Goal: Information Seeking & Learning: Learn about a topic

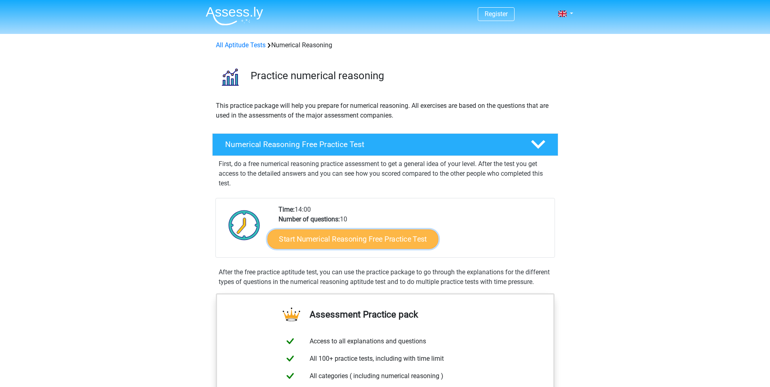
click at [368, 238] on link "Start Numerical Reasoning Free Practice Test" at bounding box center [352, 238] width 171 height 19
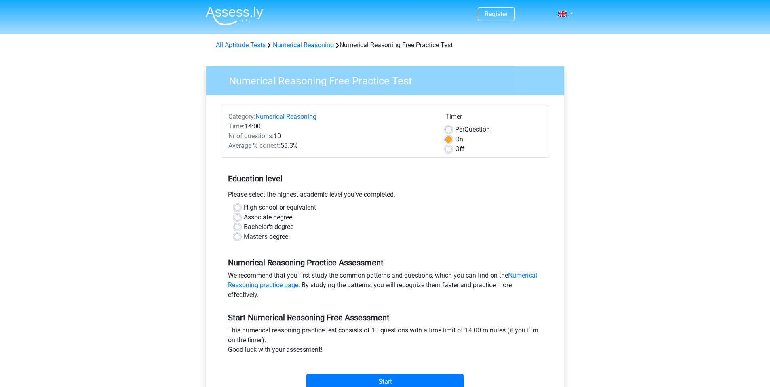
click at [244, 238] on label "Master's degree" at bounding box center [266, 237] width 44 height 10
click at [236, 238] on input "Master's degree" at bounding box center [237, 236] width 6 height 8
radio input "true"
click at [244, 209] on label "High school or equivalent" at bounding box center [280, 208] width 72 height 10
click at [236, 209] on input "High school or equivalent" at bounding box center [237, 207] width 6 height 8
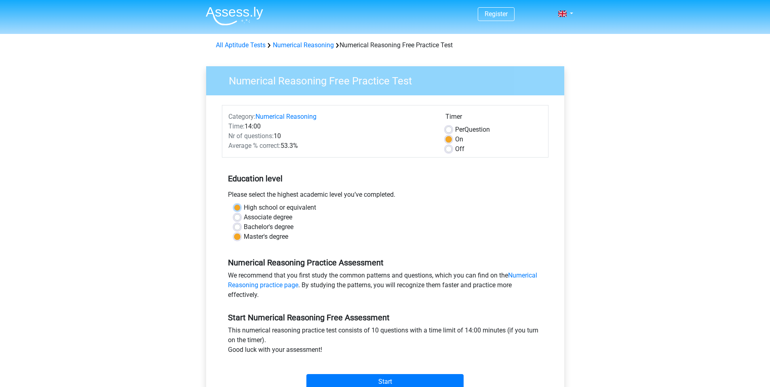
radio input "true"
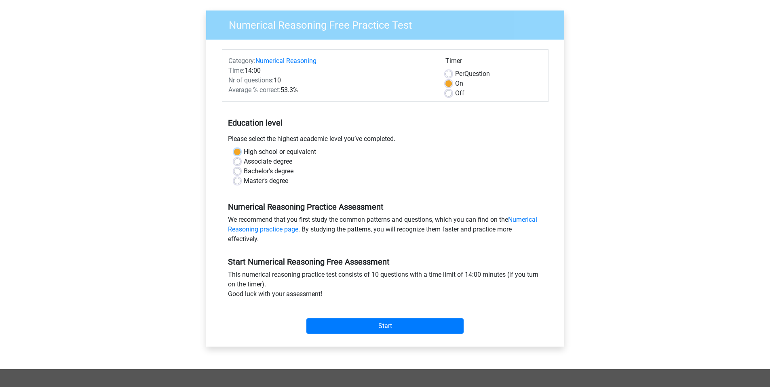
scroll to position [251, 0]
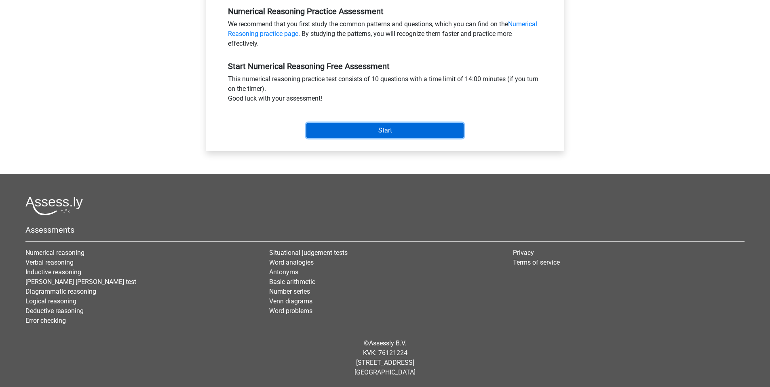
click at [370, 136] on input "Start" at bounding box center [384, 130] width 157 height 15
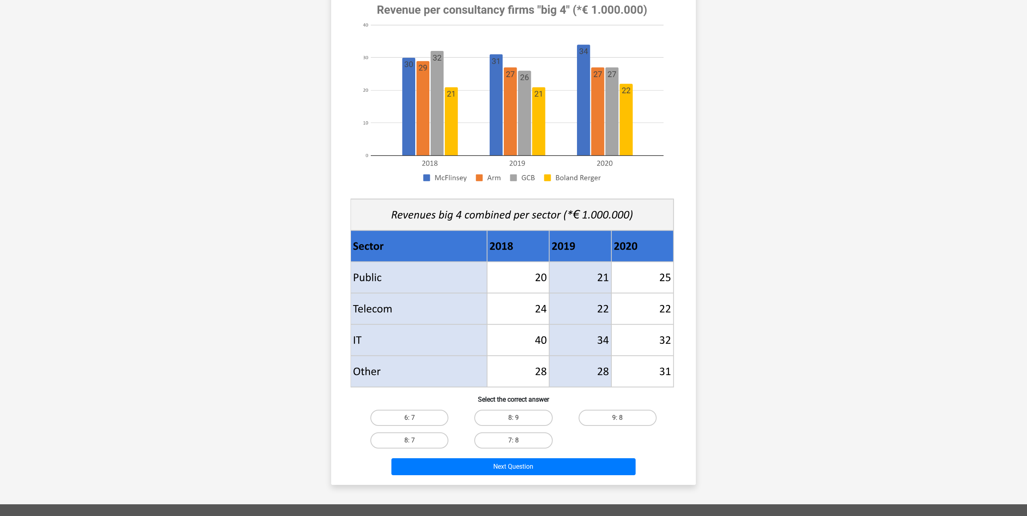
scroll to position [91, 0]
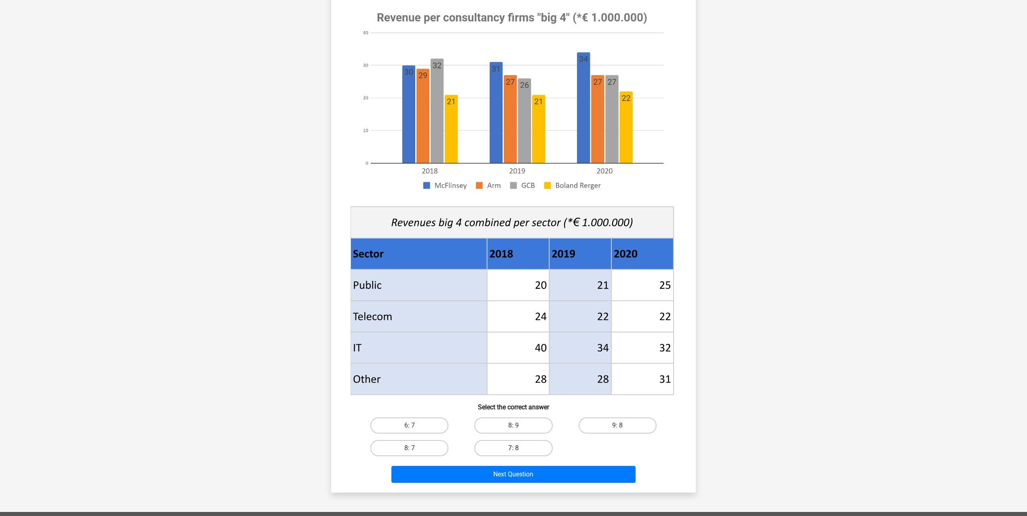
click at [508, 387] on label "7: 8" at bounding box center [513, 448] width 78 height 16
click at [514, 387] on input "7: 8" at bounding box center [516, 450] width 5 height 5
radio input "true"
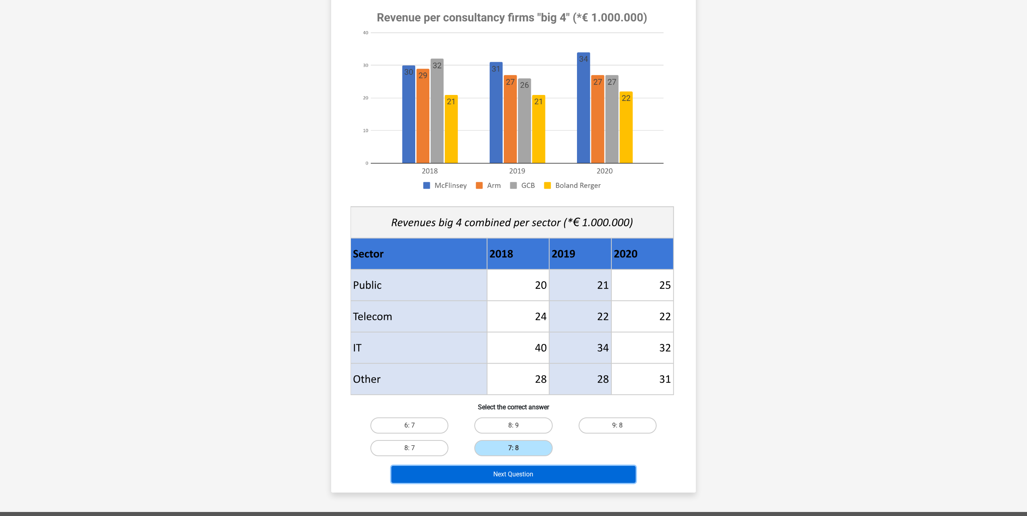
click at [517, 387] on button "Next Question" at bounding box center [513, 474] width 245 height 17
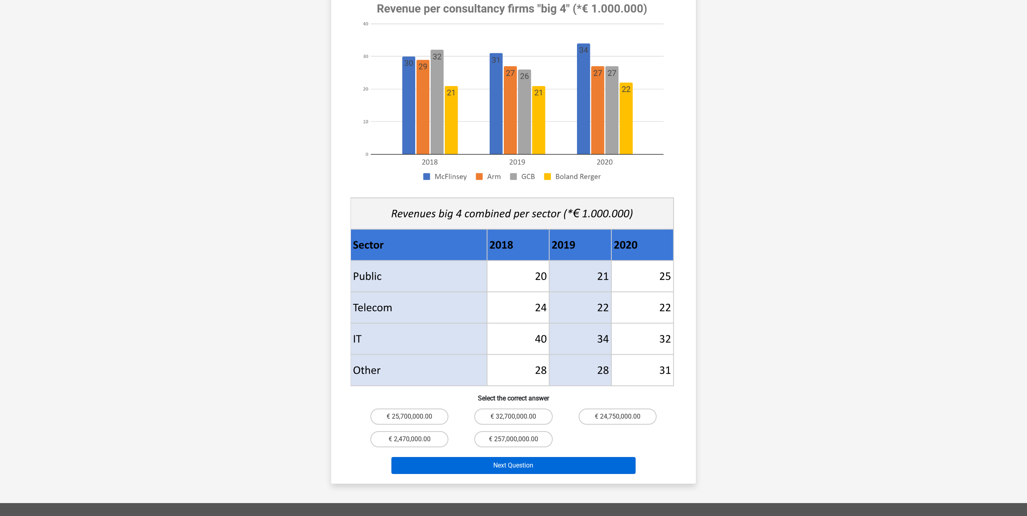
scroll to position [127, 0]
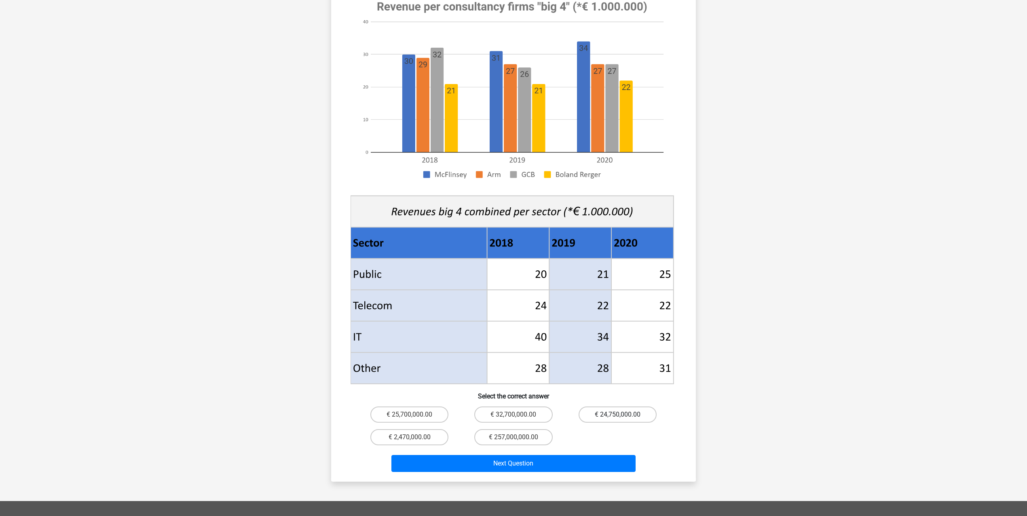
click at [625, 387] on label "€ 24,750,000.00" at bounding box center [618, 415] width 78 height 16
click at [623, 387] on input "€ 24,750,000.00" at bounding box center [619, 417] width 5 height 5
radio input "true"
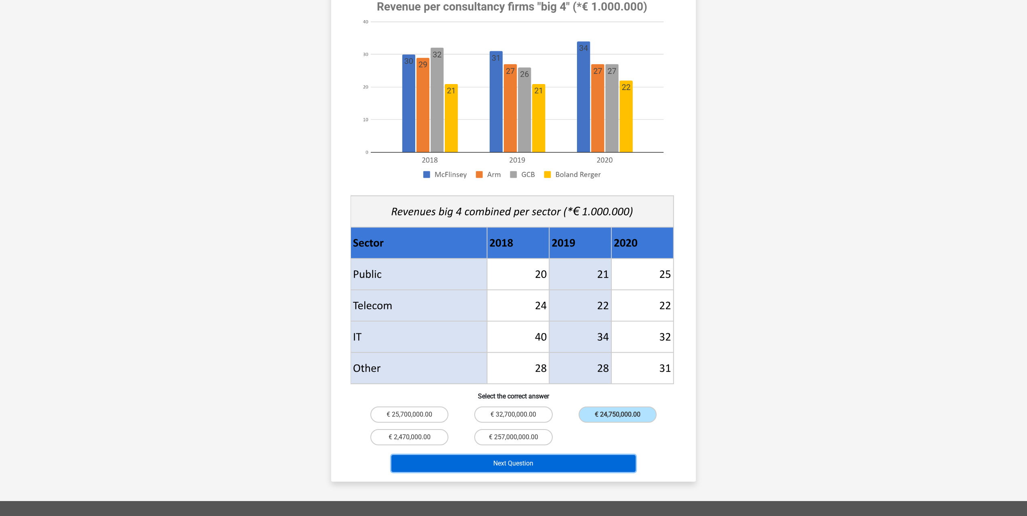
click at [606, 387] on button "Next Question" at bounding box center [513, 463] width 245 height 17
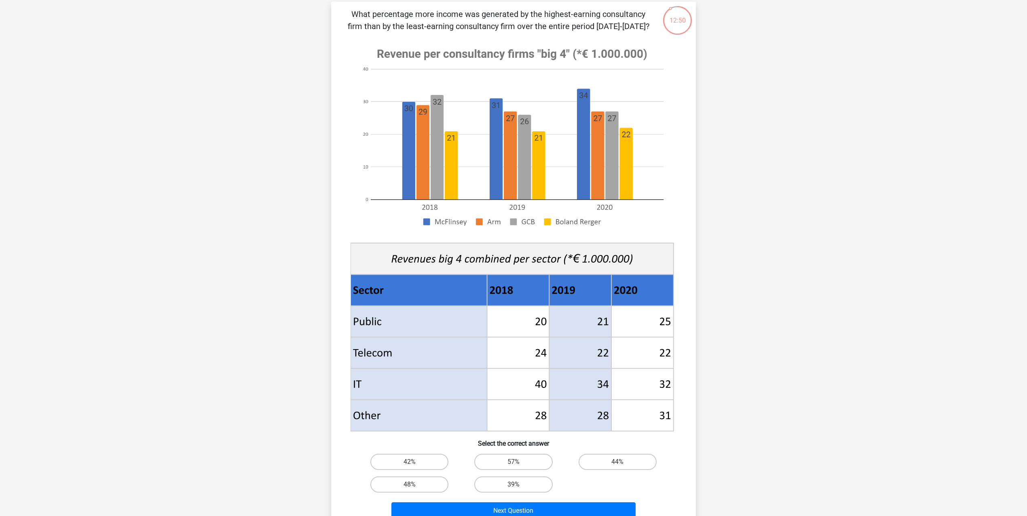
scroll to position [55, 0]
click at [416, 387] on label "48%" at bounding box center [409, 484] width 78 height 16
click at [415, 387] on input "48%" at bounding box center [412, 486] width 5 height 5
radio input "true"
click at [461, 387] on button "Next Question" at bounding box center [513, 510] width 245 height 17
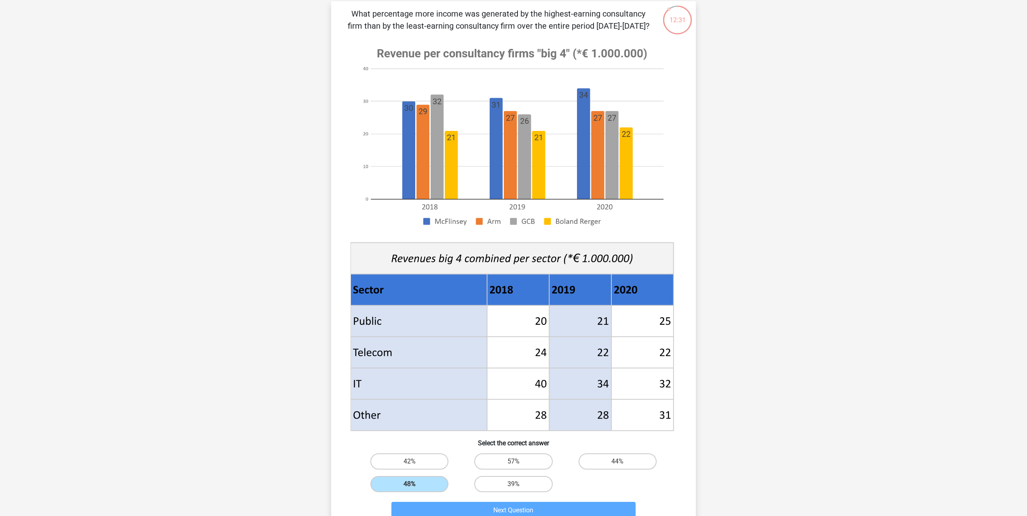
scroll to position [40, 0]
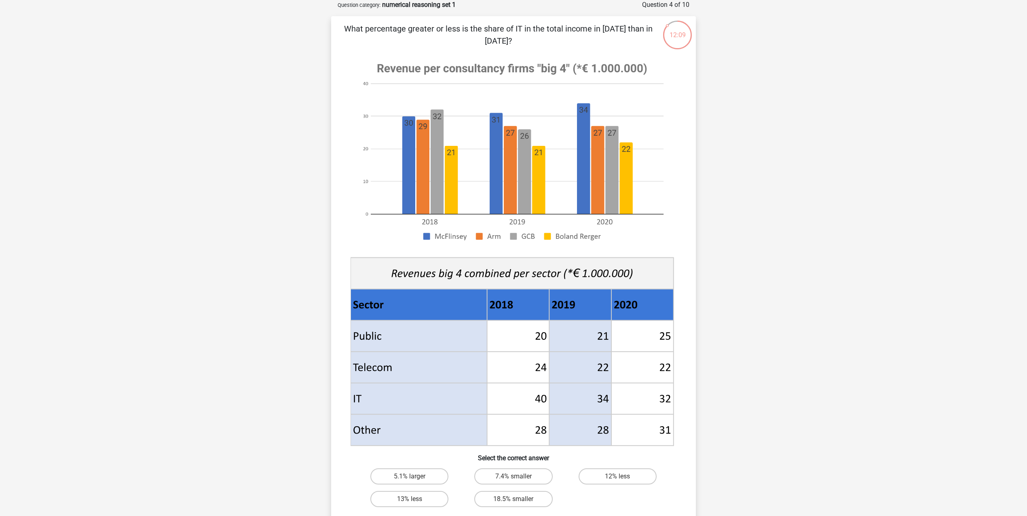
click at [515, 387] on input "18.5% smaller" at bounding box center [516, 501] width 5 height 5
radio input "true"
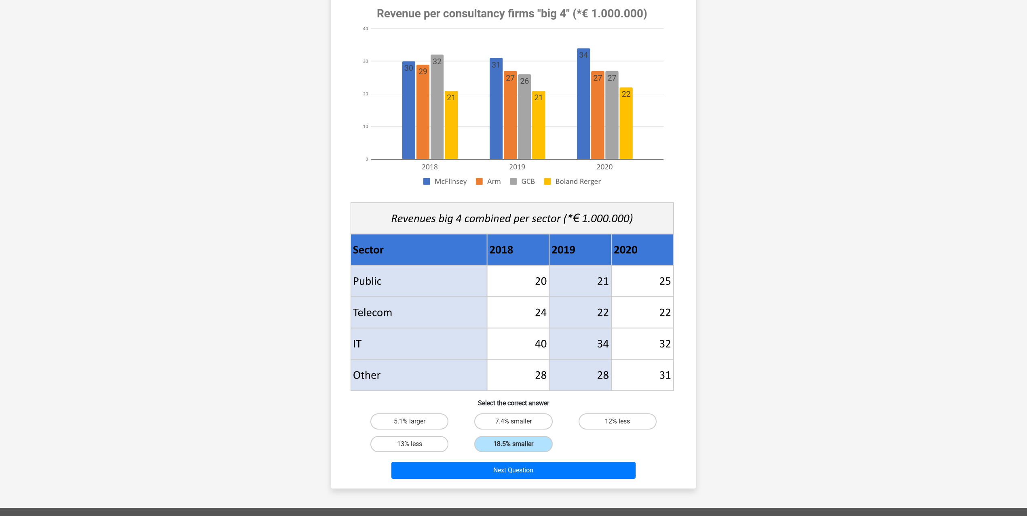
scroll to position [209, 0]
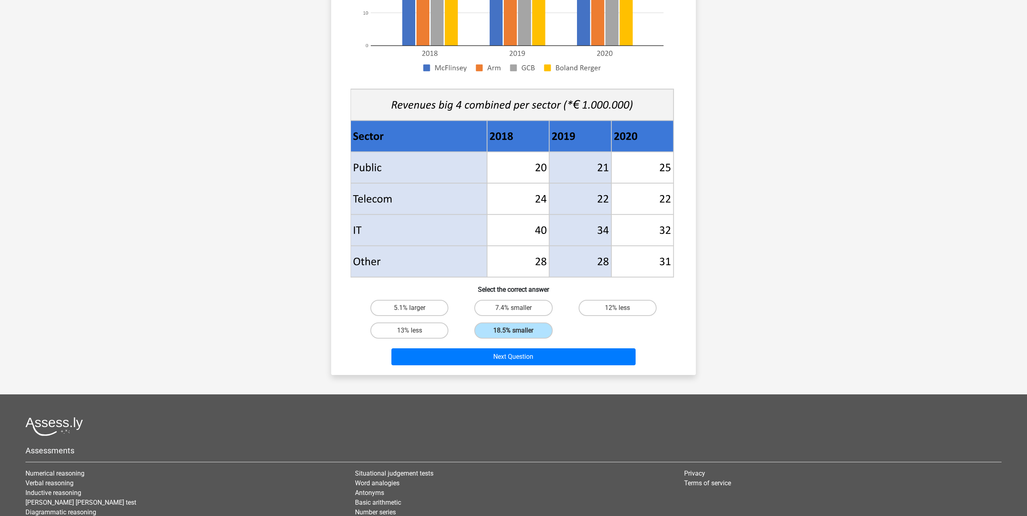
click at [557, 346] on div "Next Question" at bounding box center [513, 355] width 339 height 27
click at [560, 352] on button "Next Question" at bounding box center [513, 357] width 245 height 17
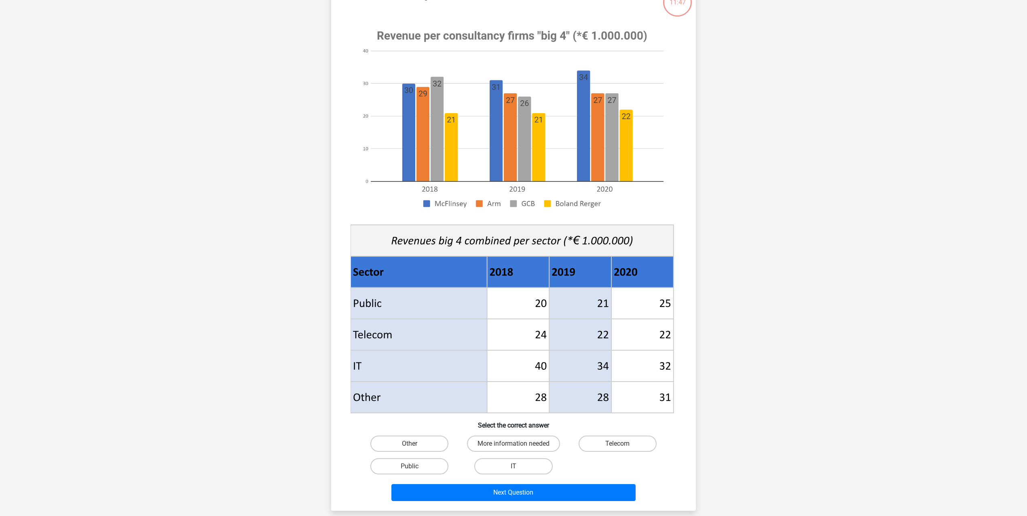
scroll to position [71, 0]
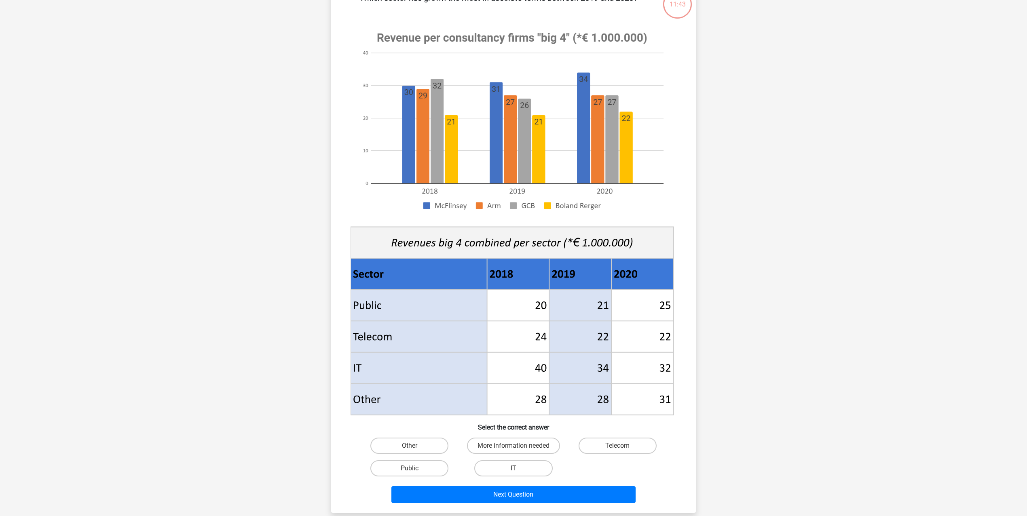
click at [446, 387] on label "Public" at bounding box center [409, 469] width 78 height 16
click at [415, 387] on input "Public" at bounding box center [412, 471] width 5 height 5
radio input "true"
click at [445, 387] on label "Public" at bounding box center [409, 469] width 78 height 16
click at [415, 387] on input "Public" at bounding box center [412, 471] width 5 height 5
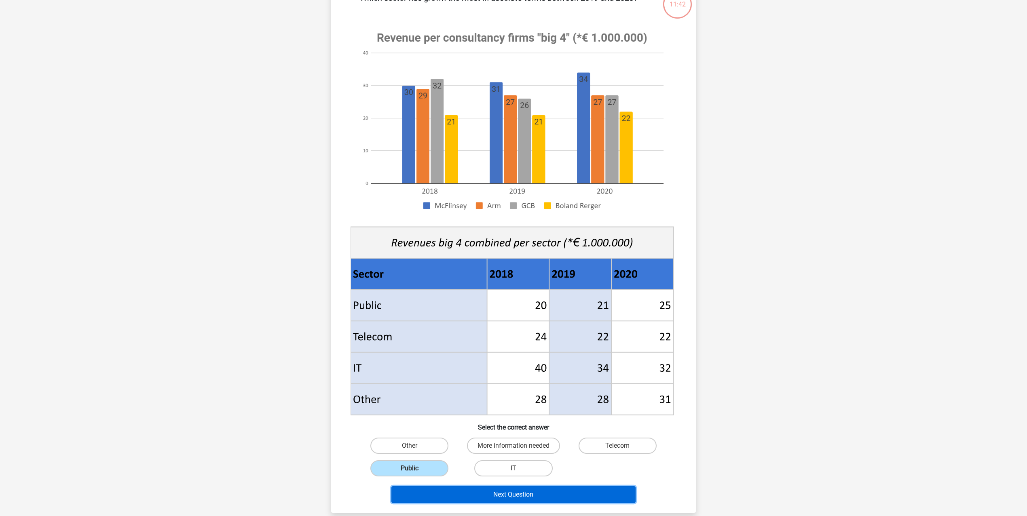
click at [468, 387] on button "Next Question" at bounding box center [513, 494] width 245 height 17
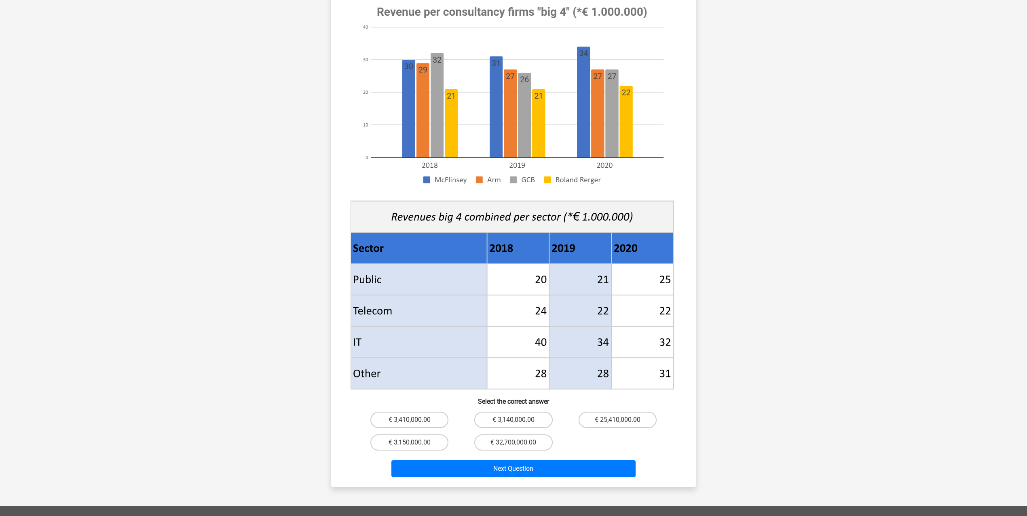
scroll to position [110, 0]
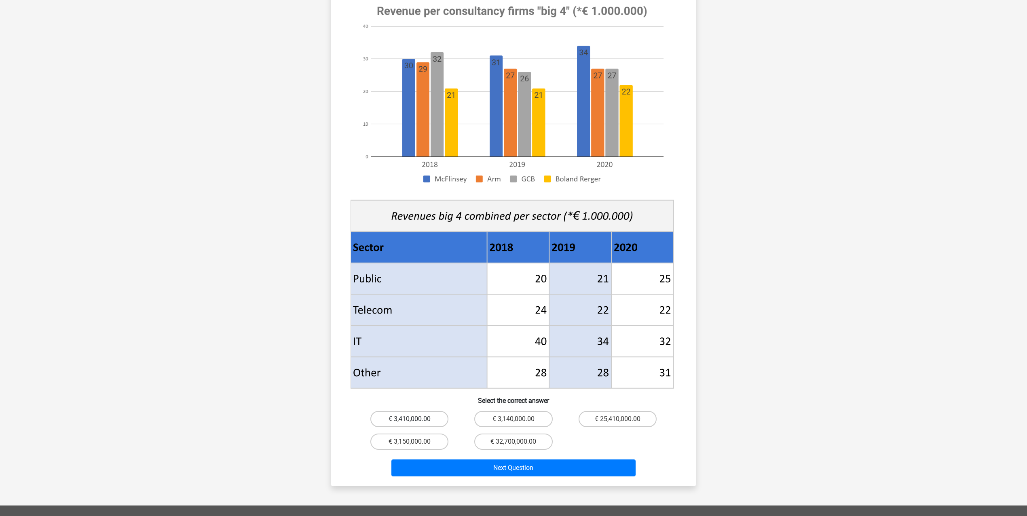
click at [426, 387] on label "€ 3,410,000.00" at bounding box center [409, 419] width 78 height 16
click at [415, 387] on input "€ 3,410,000.00" at bounding box center [412, 421] width 5 height 5
radio input "true"
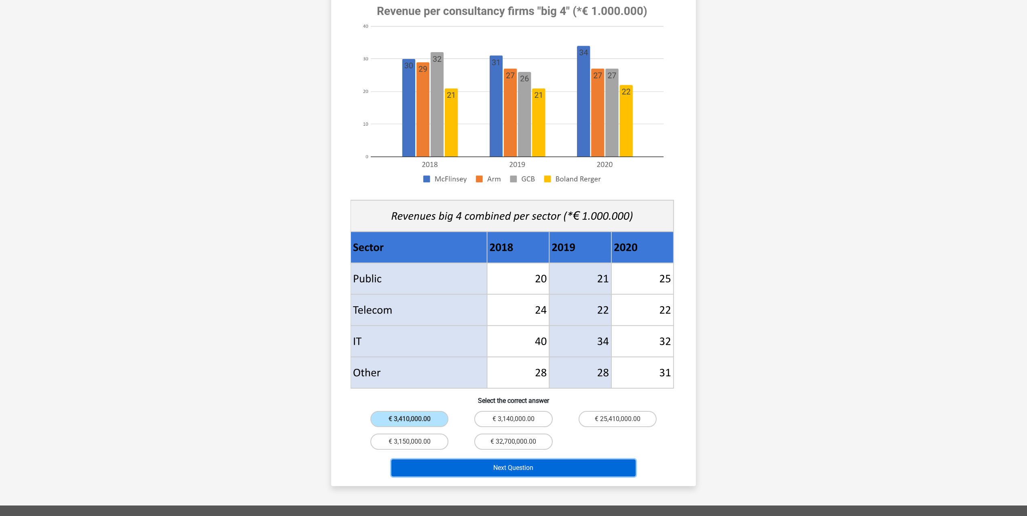
click at [499, 387] on button "Next Question" at bounding box center [513, 468] width 245 height 17
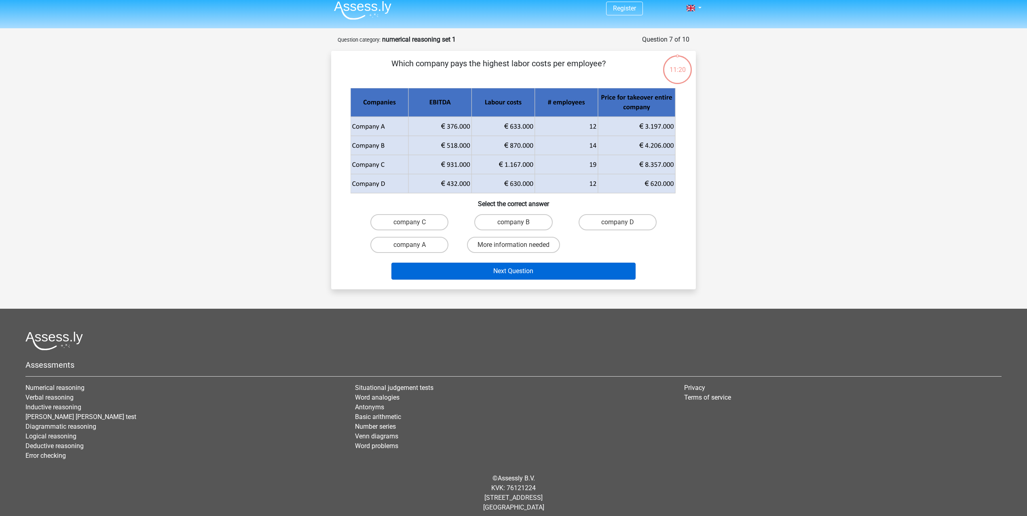
scroll to position [0, 0]
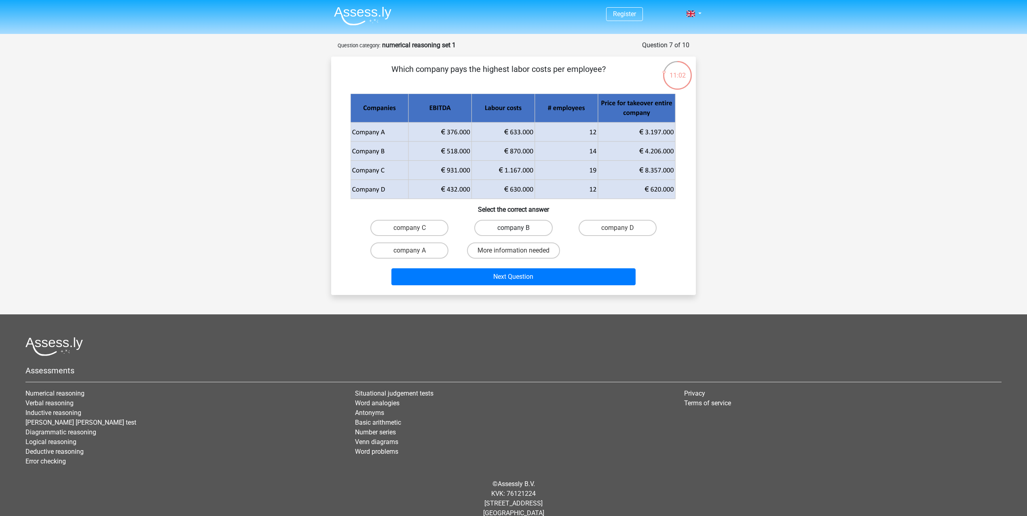
click at [513, 234] on label "company B" at bounding box center [513, 228] width 78 height 16
click at [514, 233] on input "company B" at bounding box center [516, 230] width 5 height 5
radio input "true"
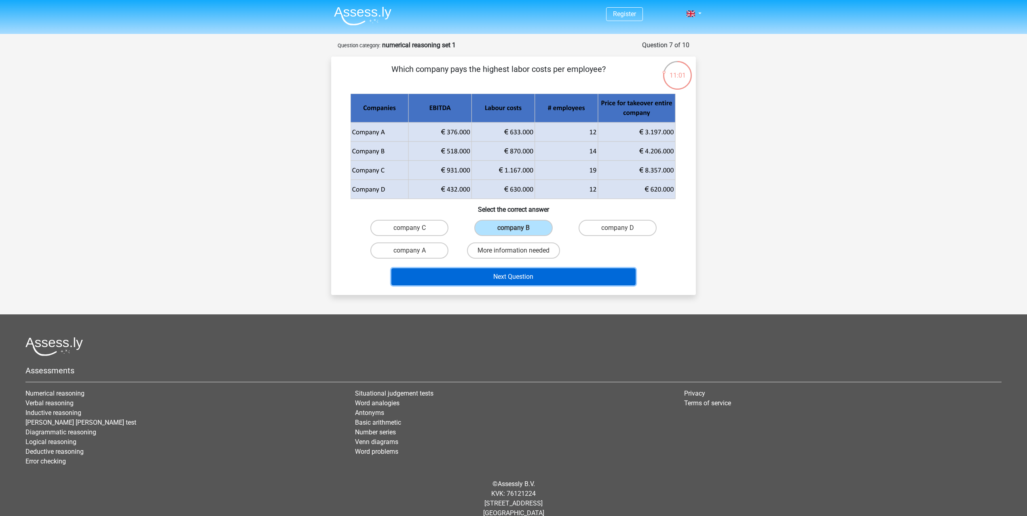
click at [530, 282] on button "Next Question" at bounding box center [513, 276] width 245 height 17
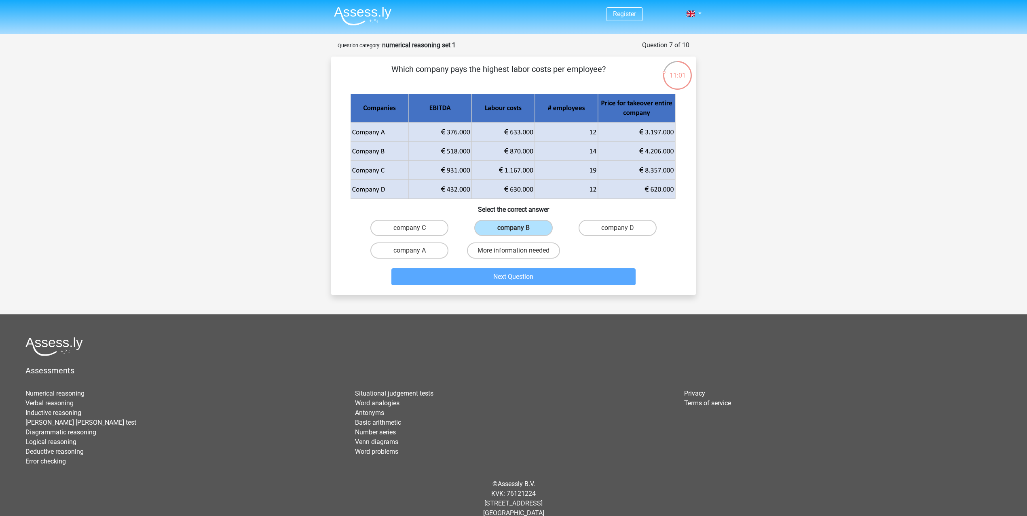
scroll to position [11, 0]
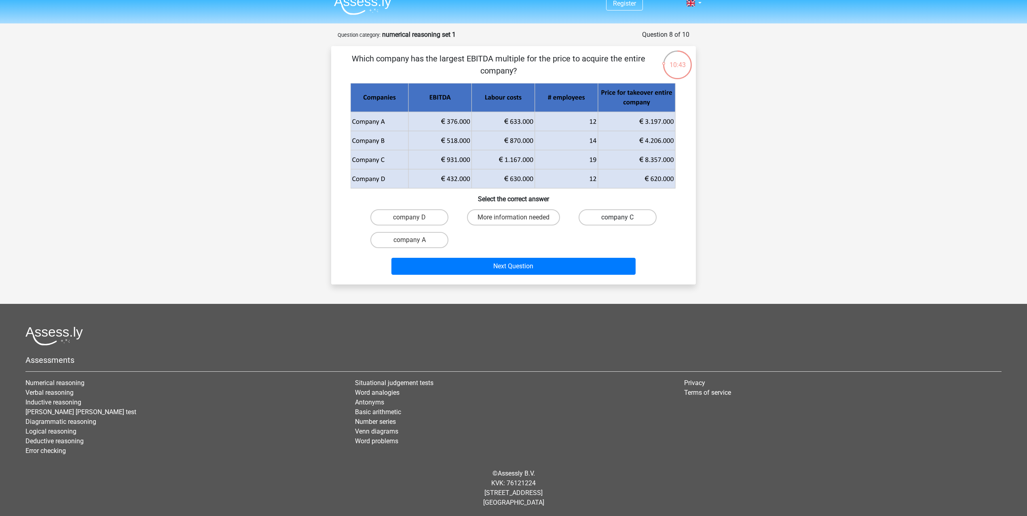
click at [630, 216] on label "company C" at bounding box center [618, 217] width 78 height 16
click at [623, 218] on input "company C" at bounding box center [619, 220] width 5 height 5
radio input "true"
click at [630, 216] on label "company C" at bounding box center [618, 217] width 78 height 16
click at [623, 218] on input "company C" at bounding box center [619, 220] width 5 height 5
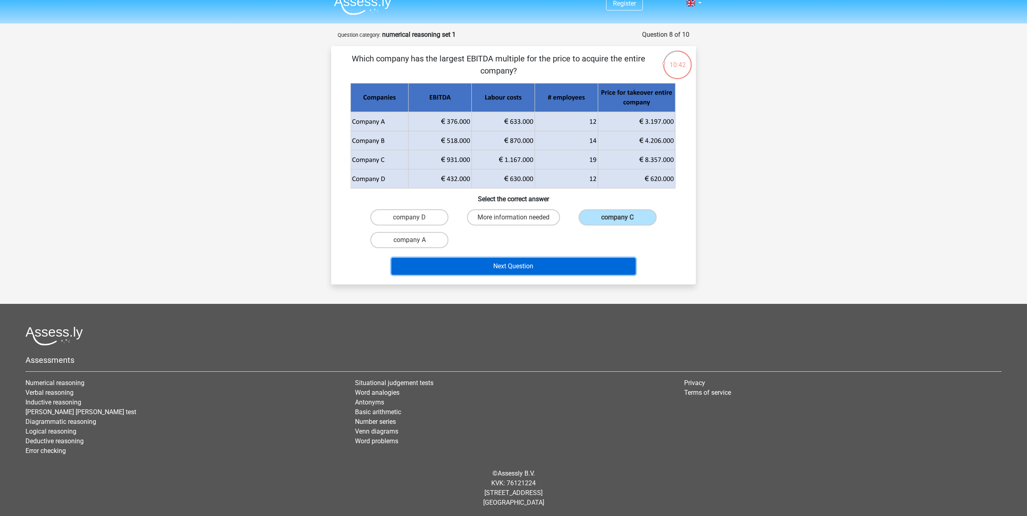
click at [595, 266] on button "Next Question" at bounding box center [513, 266] width 245 height 17
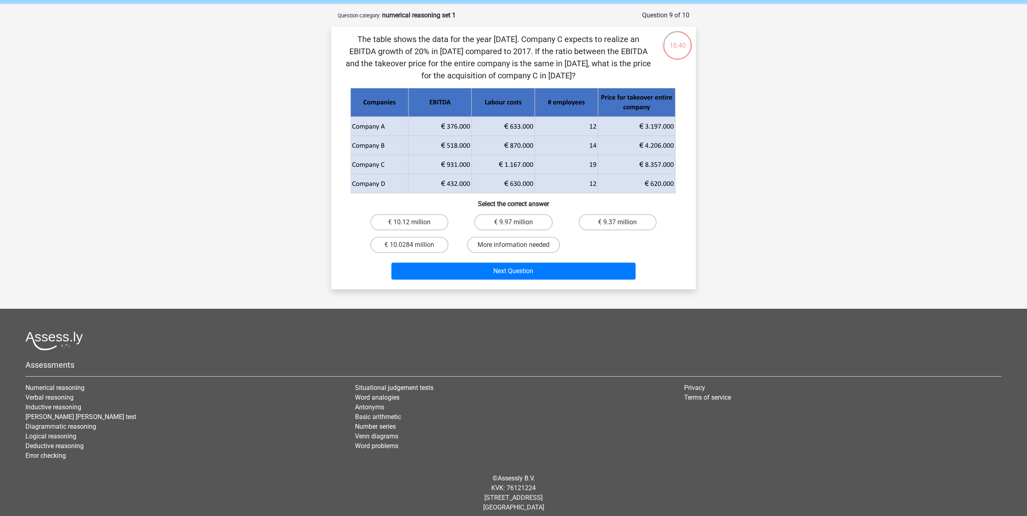
scroll to position [23, 0]
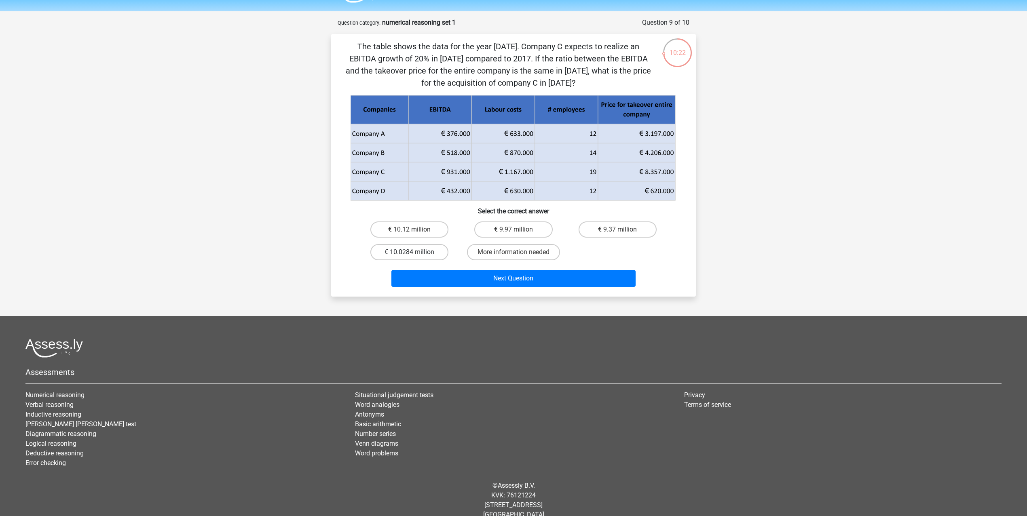
click at [427, 254] on label "€ 10.0284 million" at bounding box center [409, 252] width 78 height 16
click at [415, 254] on input "€ 10.0284 million" at bounding box center [412, 254] width 5 height 5
radio input "true"
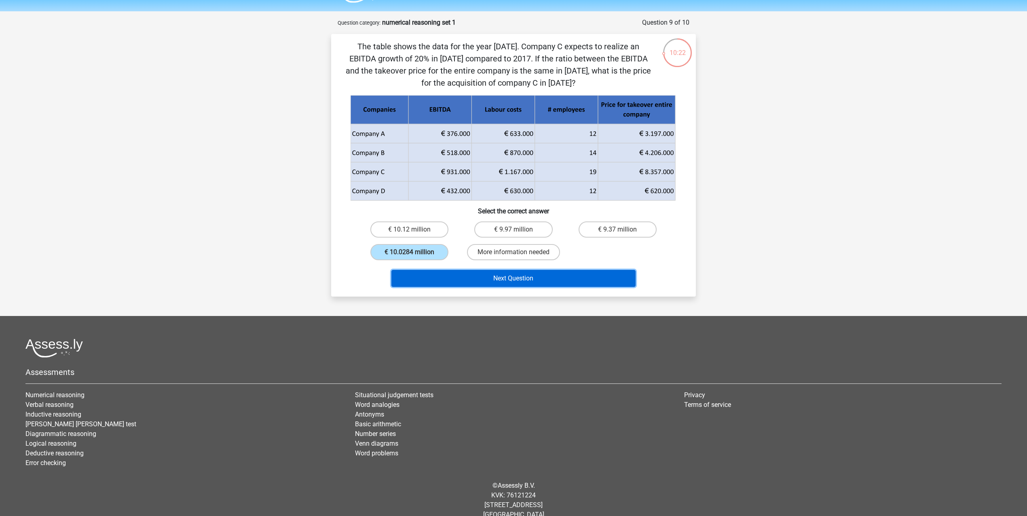
click at [451, 278] on button "Next Question" at bounding box center [513, 278] width 245 height 17
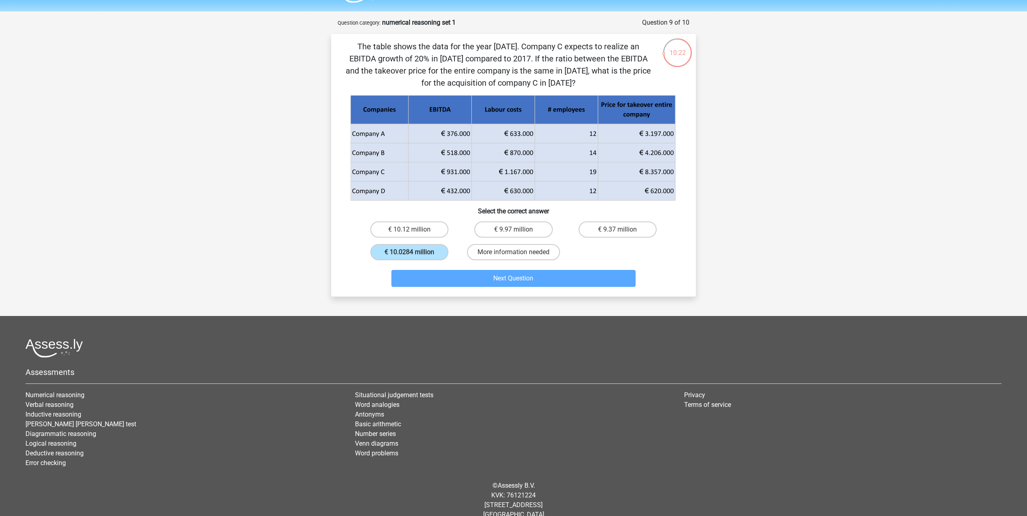
scroll to position [23, 0]
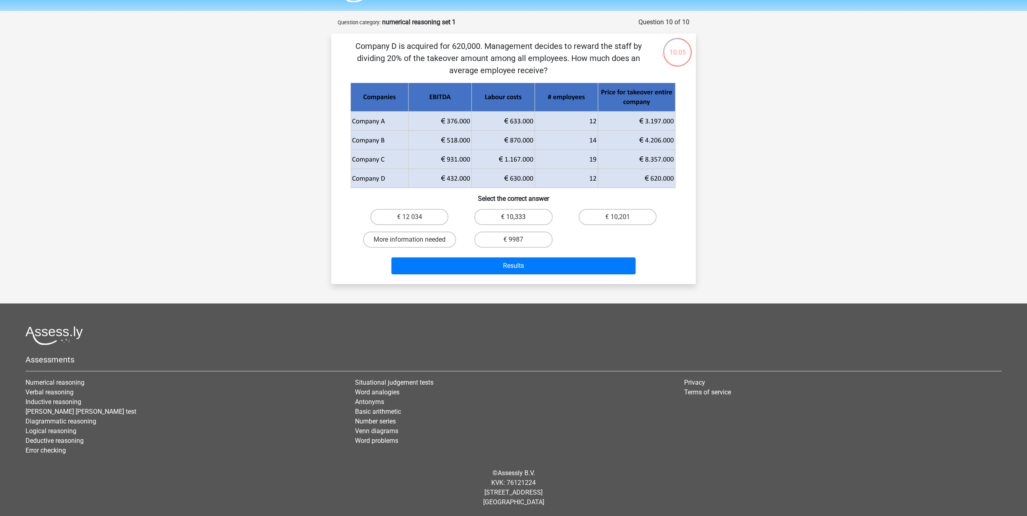
click at [524, 218] on label "€ 10,333" at bounding box center [513, 217] width 78 height 16
click at [519, 218] on input "€ 10,333" at bounding box center [516, 219] width 5 height 5
radio input "true"
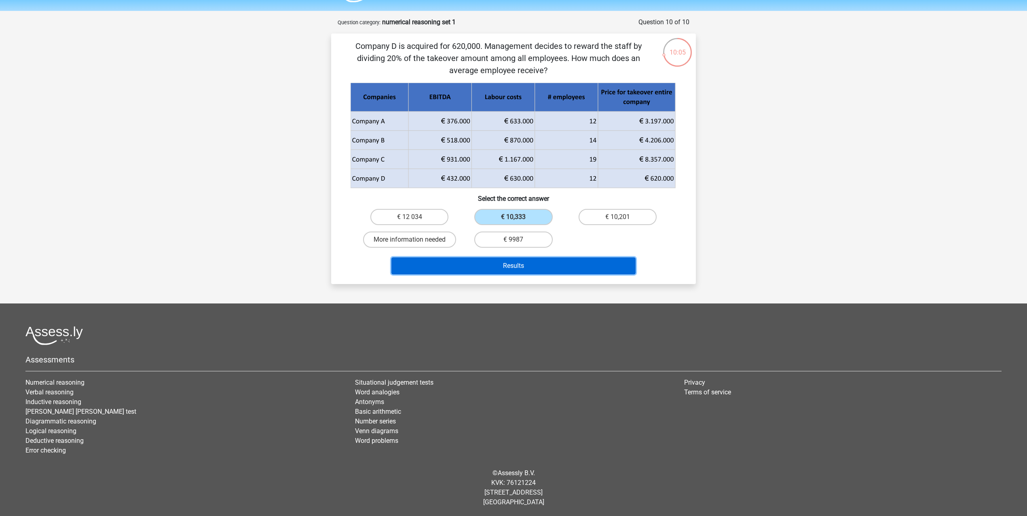
click at [528, 268] on button "Results" at bounding box center [513, 266] width 245 height 17
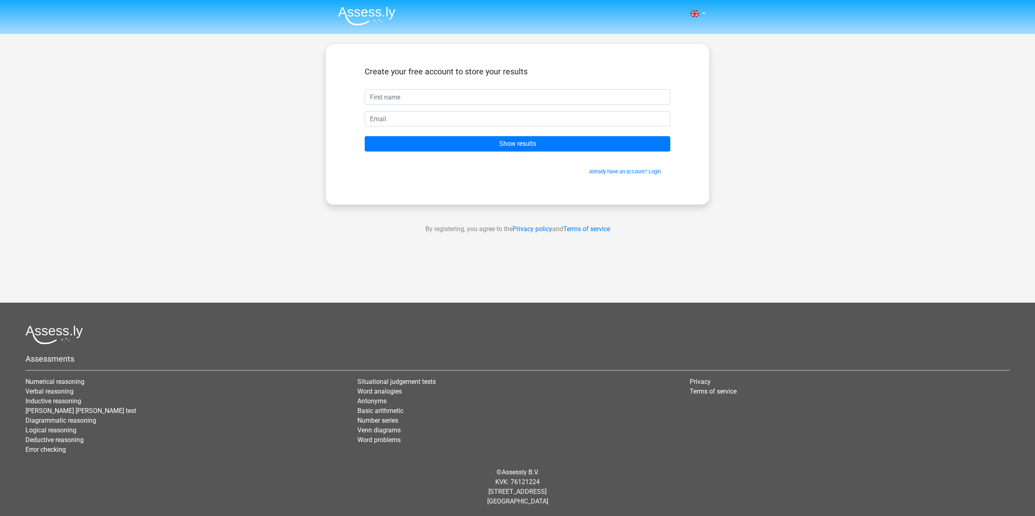
click at [494, 101] on input "text" at bounding box center [518, 96] width 306 height 15
type input "[PERSON_NAME]"
click at [475, 117] on input "email" at bounding box center [518, 118] width 306 height 15
type input "[EMAIL_ADDRESS][DOMAIN_NAME]"
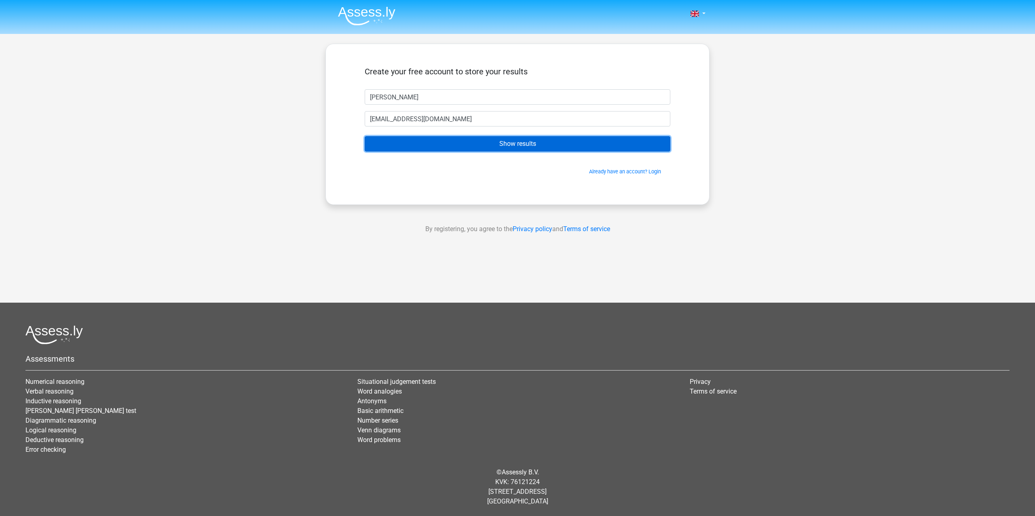
click at [489, 149] on input "Show results" at bounding box center [518, 143] width 306 height 15
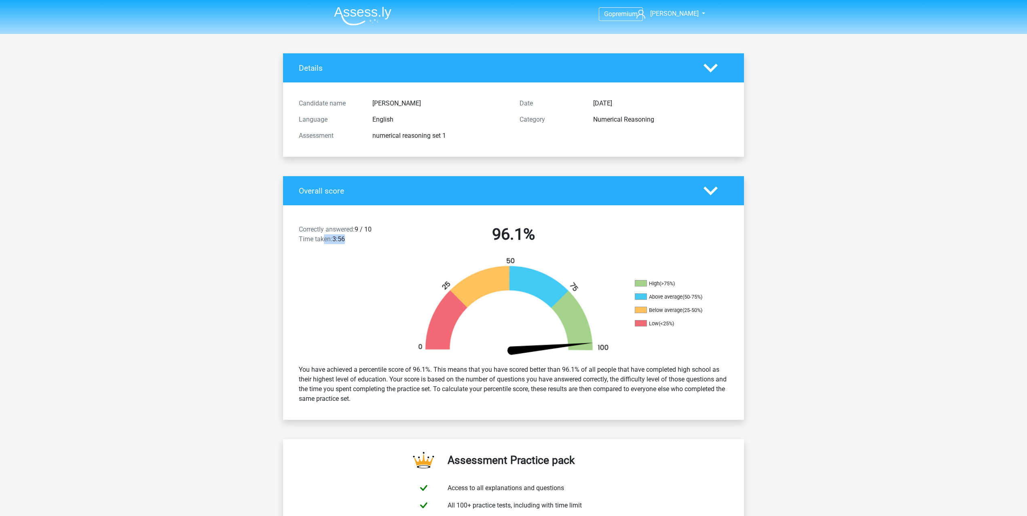
drag, startPoint x: 332, startPoint y: 237, endPoint x: 372, endPoint y: 237, distance: 40.0
click at [368, 237] on div "Correctly answered: 9 / 10 Time taken: 3:56" at bounding box center [348, 236] width 110 height 23
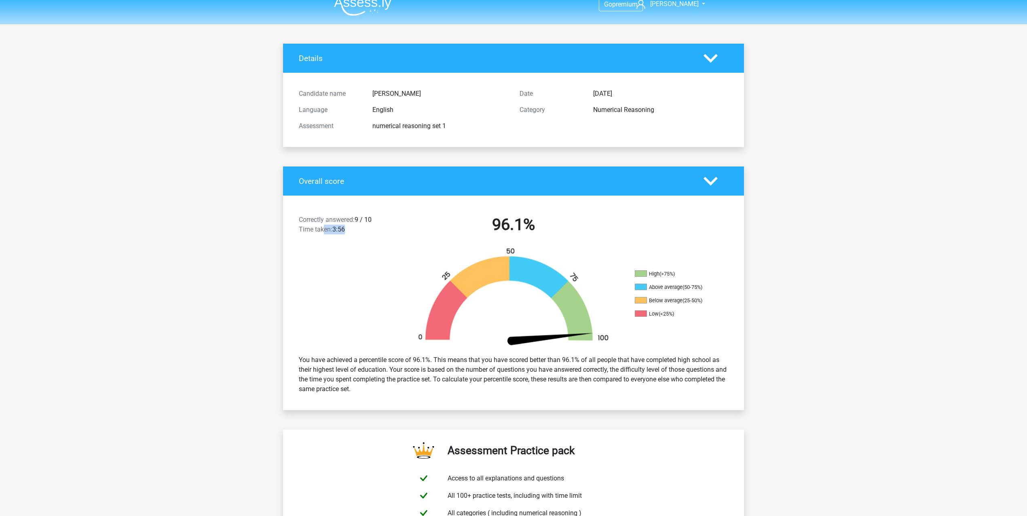
scroll to position [55, 0]
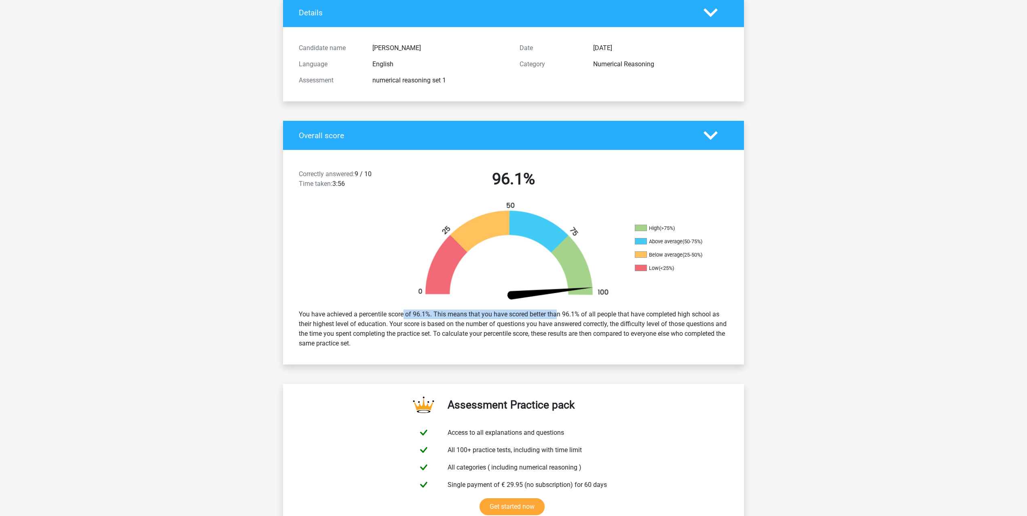
drag, startPoint x: 380, startPoint y: 313, endPoint x: 546, endPoint y: 316, distance: 166.6
click at [546, 316] on div "You have achieved a percentile score of 96.1%. This means that you have scored …" at bounding box center [514, 328] width 442 height 45
drag, startPoint x: 450, startPoint y: 313, endPoint x: 592, endPoint y: 315, distance: 141.9
click at [592, 315] on div "You have achieved a percentile score of 96.1%. This means that you have scored …" at bounding box center [514, 328] width 442 height 45
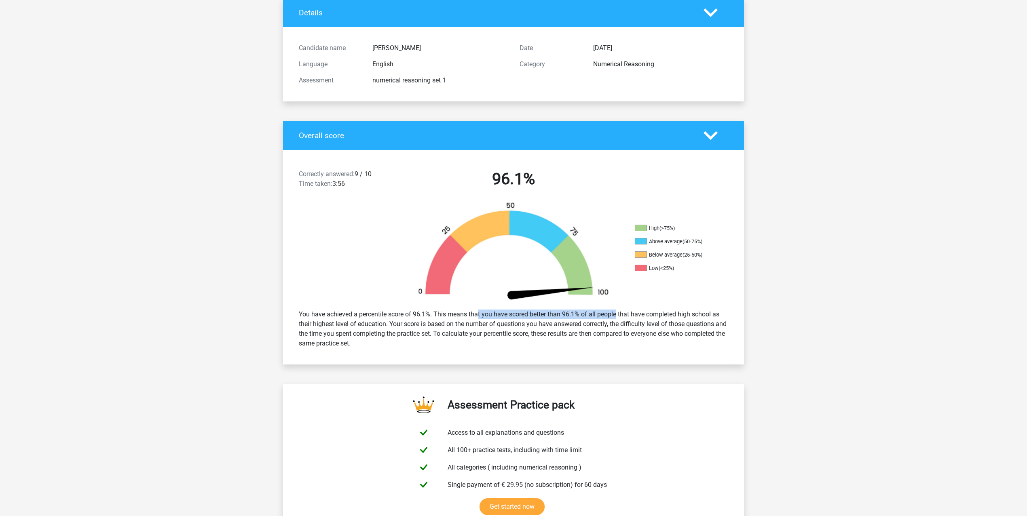
click at [592, 315] on div "You have achieved a percentile score of 96.1%. This means that you have scored …" at bounding box center [514, 328] width 442 height 45
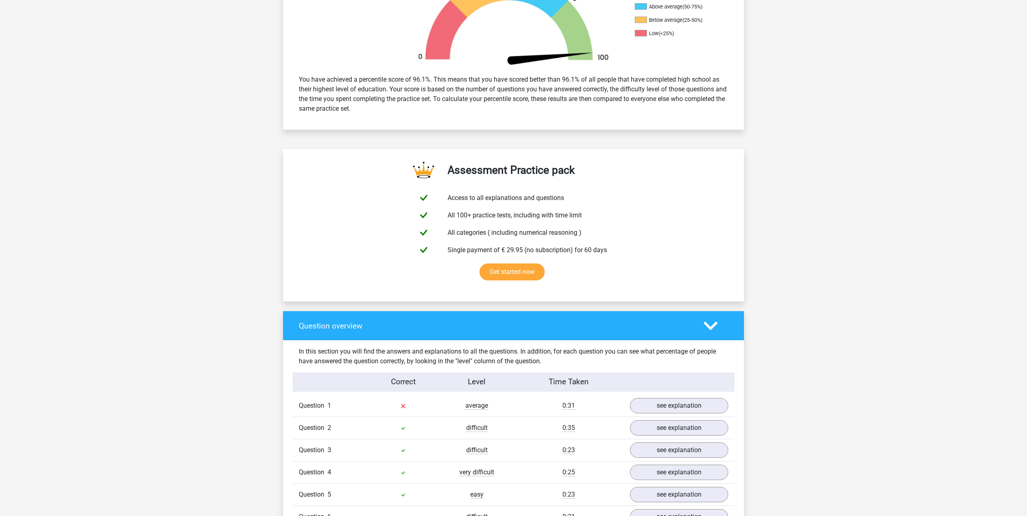
scroll to position [458, 0]
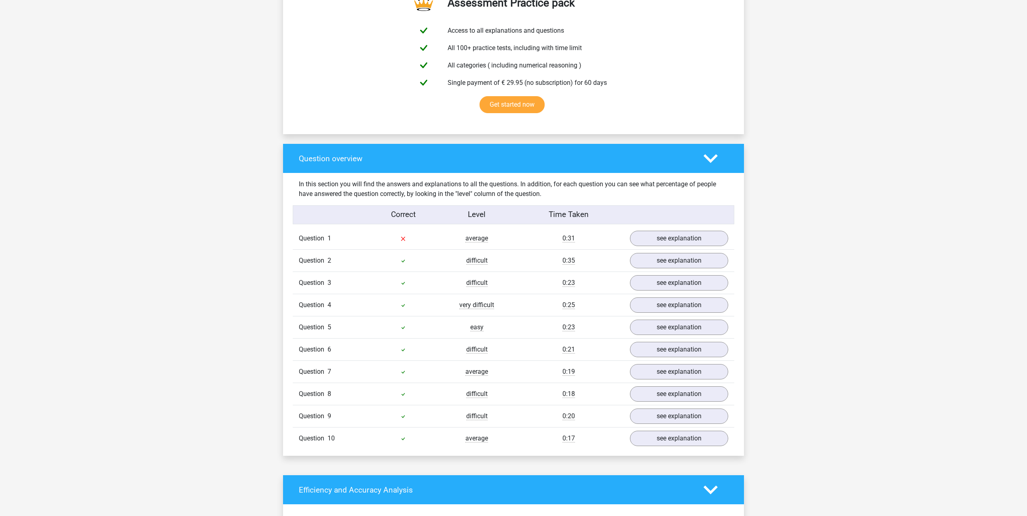
drag, startPoint x: 559, startPoint y: 305, endPoint x: 595, endPoint y: 305, distance: 35.6
click at [595, 305] on div "0:25" at bounding box center [569, 305] width 110 height 10
click at [596, 304] on div "0:25" at bounding box center [569, 305] width 110 height 10
drag, startPoint x: 596, startPoint y: 304, endPoint x: 556, endPoint y: 308, distance: 39.4
click at [556, 308] on div "0:25" at bounding box center [569, 305] width 110 height 10
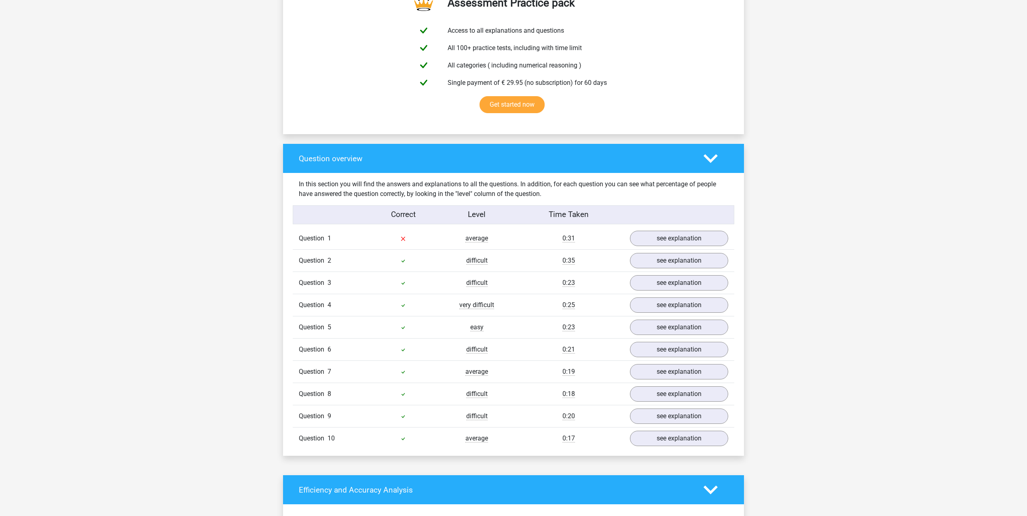
drag, startPoint x: 592, startPoint y: 328, endPoint x: 608, endPoint y: 329, distance: 15.9
click at [605, 328] on div "0:23" at bounding box center [569, 328] width 110 height 10
drag, startPoint x: 602, startPoint y: 345, endPoint x: 556, endPoint y: 348, distance: 46.2
click at [556, 348] on div "Question 6 difficult 0:21 see explanation" at bounding box center [514, 349] width 442 height 22
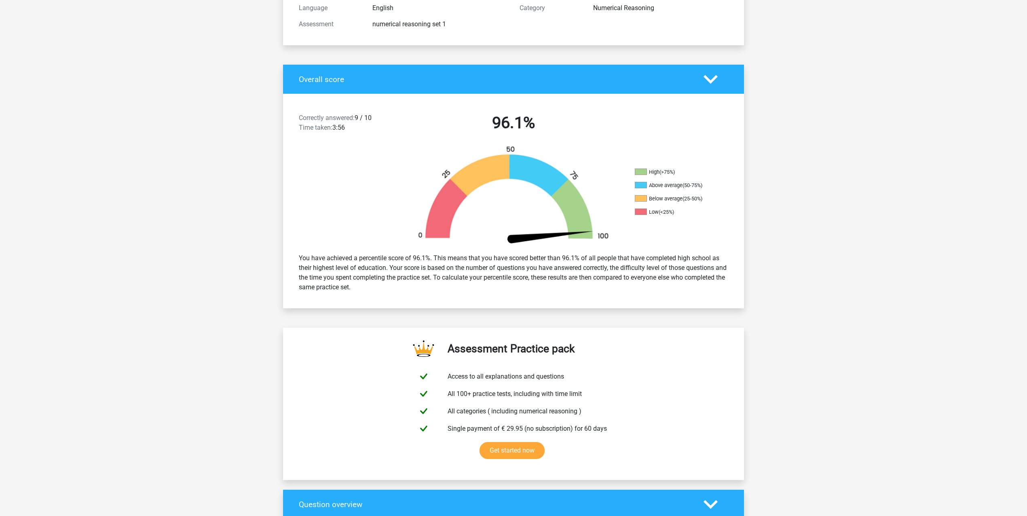
scroll to position [0, 0]
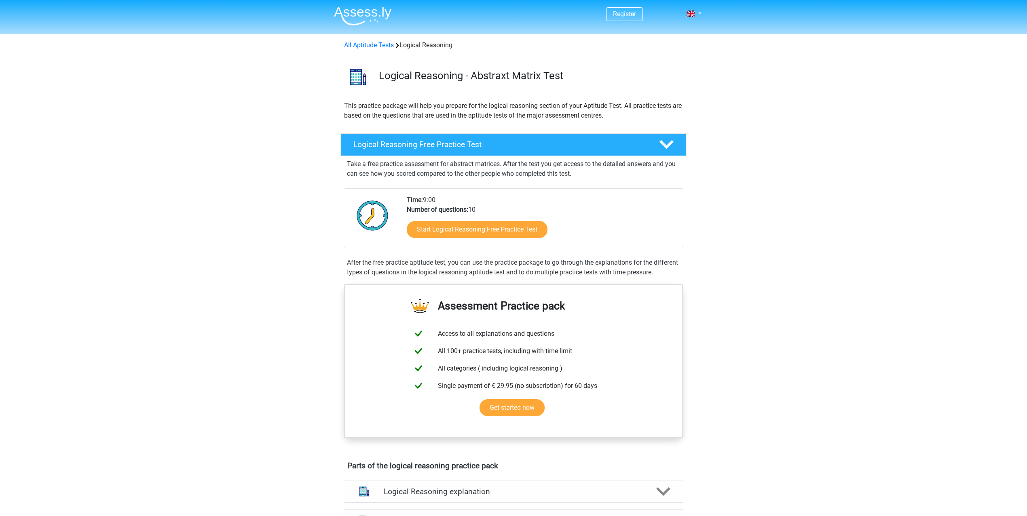
click at [766, 109] on div "Register Nederlands English" at bounding box center [513, 489] width 1027 height 978
drag, startPoint x: 874, startPoint y: 133, endPoint x: 869, endPoint y: 131, distance: 5.3
click at [874, 131] on div "Register Nederlands English" at bounding box center [513, 489] width 1027 height 978
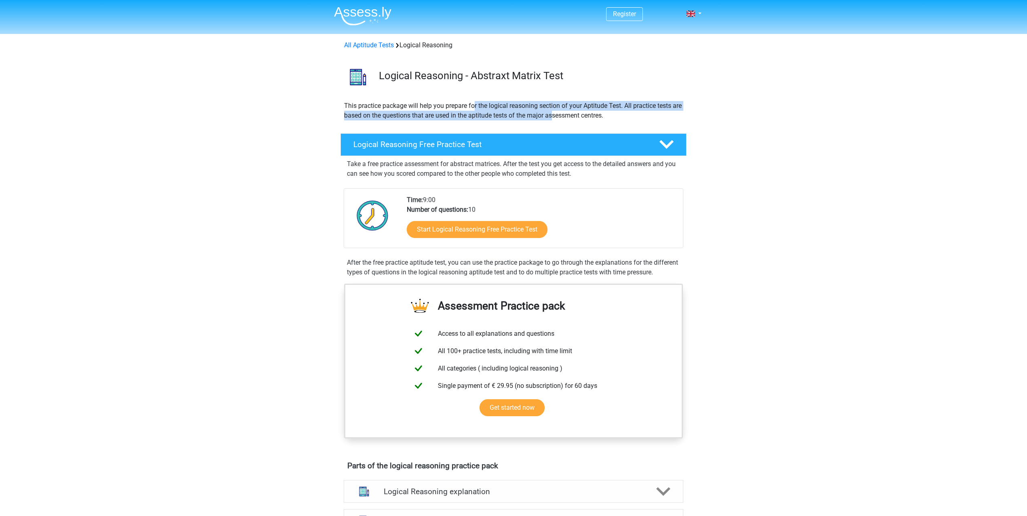
drag, startPoint x: 535, startPoint y: 110, endPoint x: 578, endPoint y: 112, distance: 43.3
click at [572, 112] on p "This practice package will help you prepare for the logical reasoning section o…" at bounding box center [513, 110] width 339 height 19
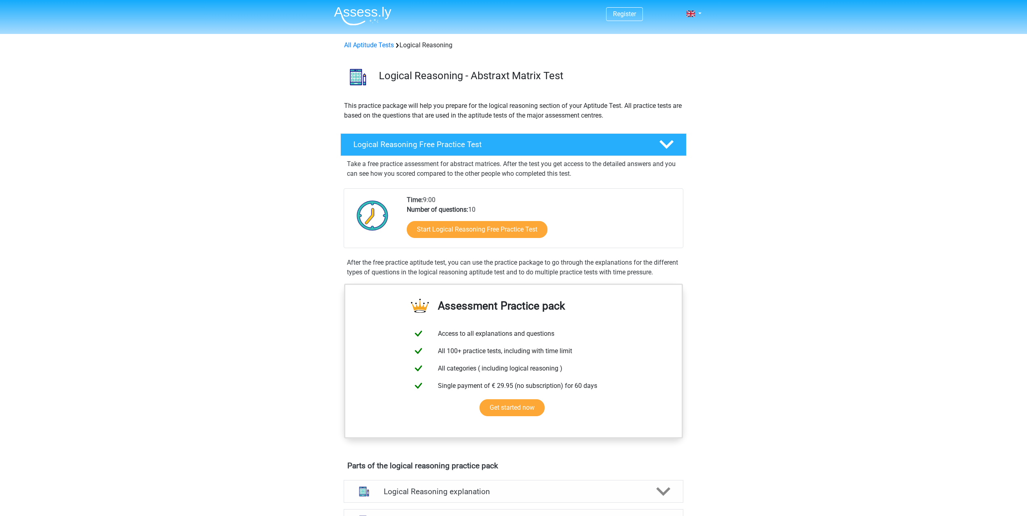
drag, startPoint x: 598, startPoint y: 112, endPoint x: 579, endPoint y: 112, distance: 19.0
click at [598, 112] on p "This practice package will help you prepare for the logical reasoning section o…" at bounding box center [513, 110] width 339 height 19
